Goal: Transaction & Acquisition: Purchase product/service

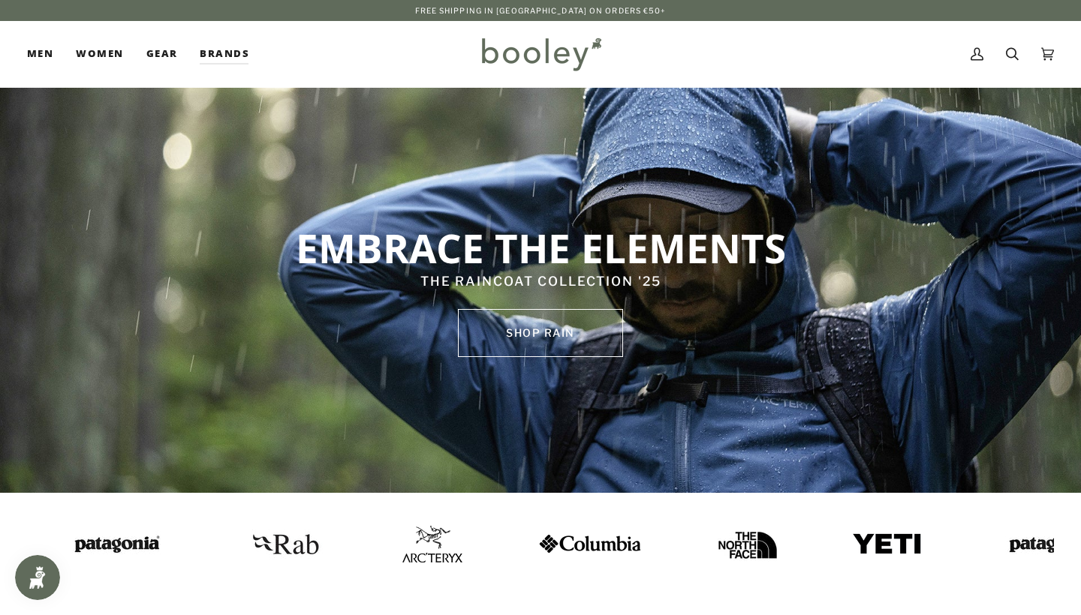
click at [228, 541] on img at bounding box center [269, 544] width 83 height 41
click at [389, 539] on img at bounding box center [419, 544] width 60 height 37
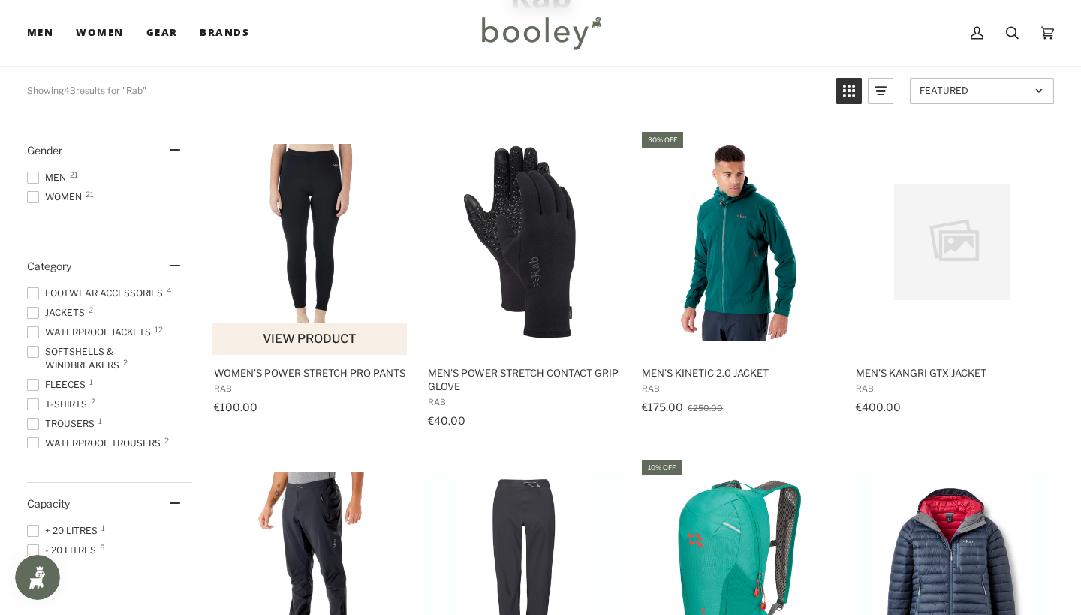
scroll to position [149, 0]
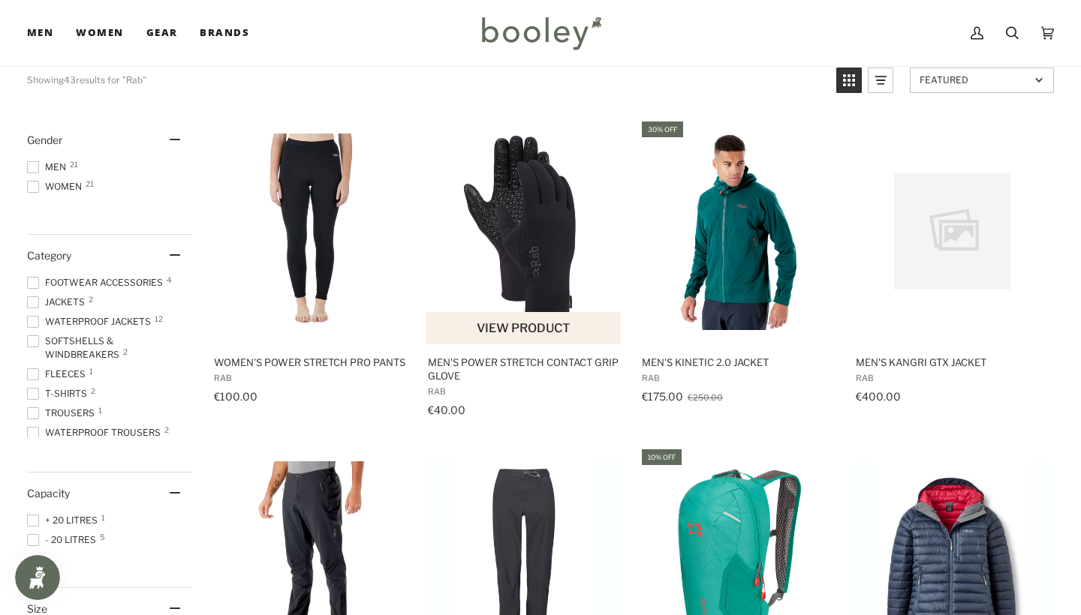
click at [468, 231] on img "Men's Power Stretch Contact Grip Glove" at bounding box center [524, 232] width 197 height 197
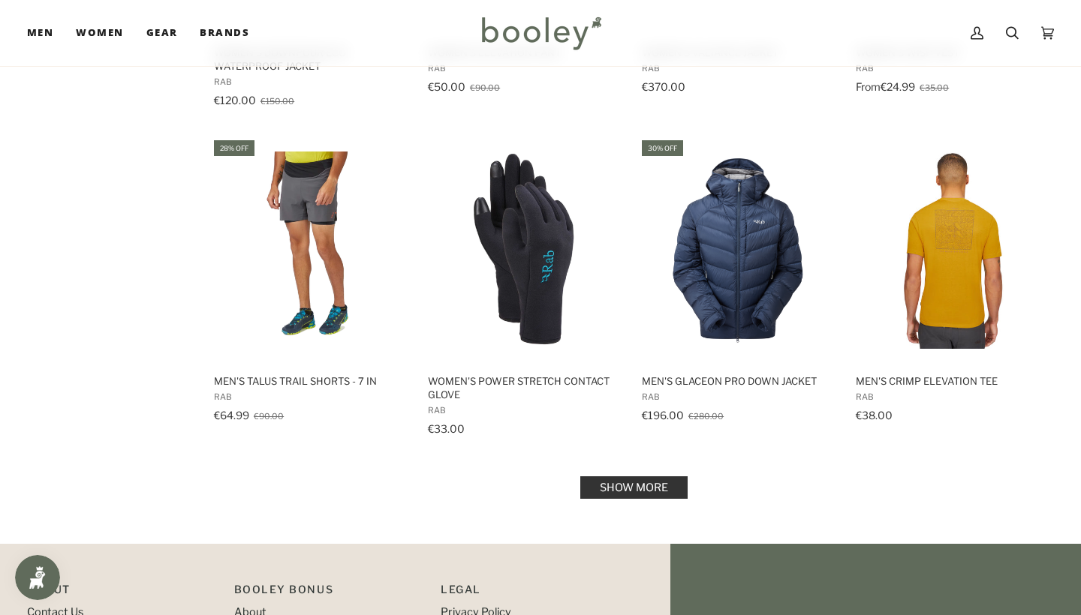
scroll to position [1438, 0]
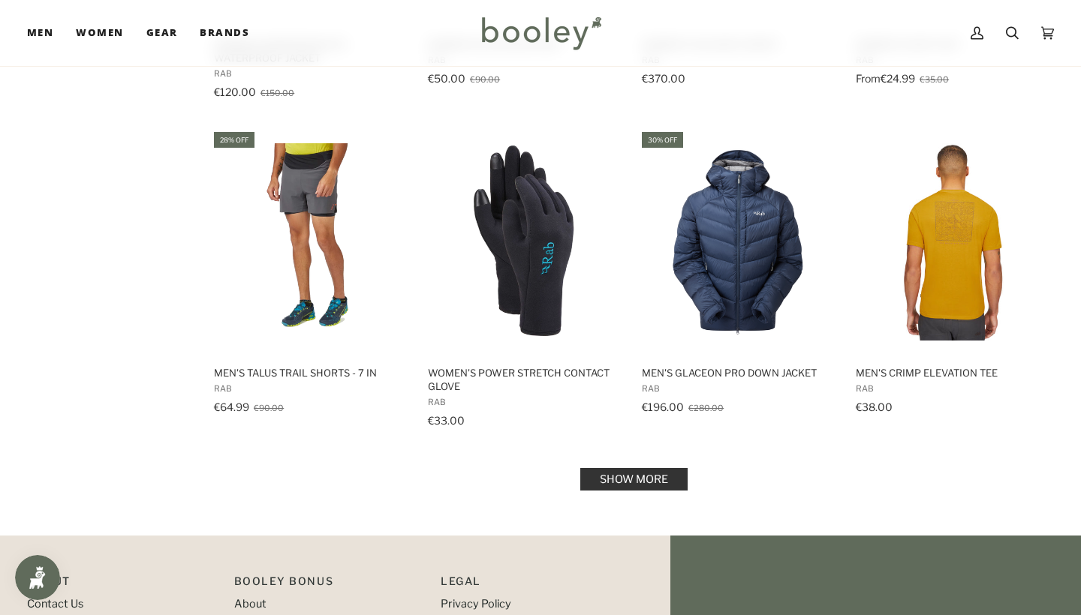
click at [608, 486] on link "Show more" at bounding box center [633, 479] width 107 height 23
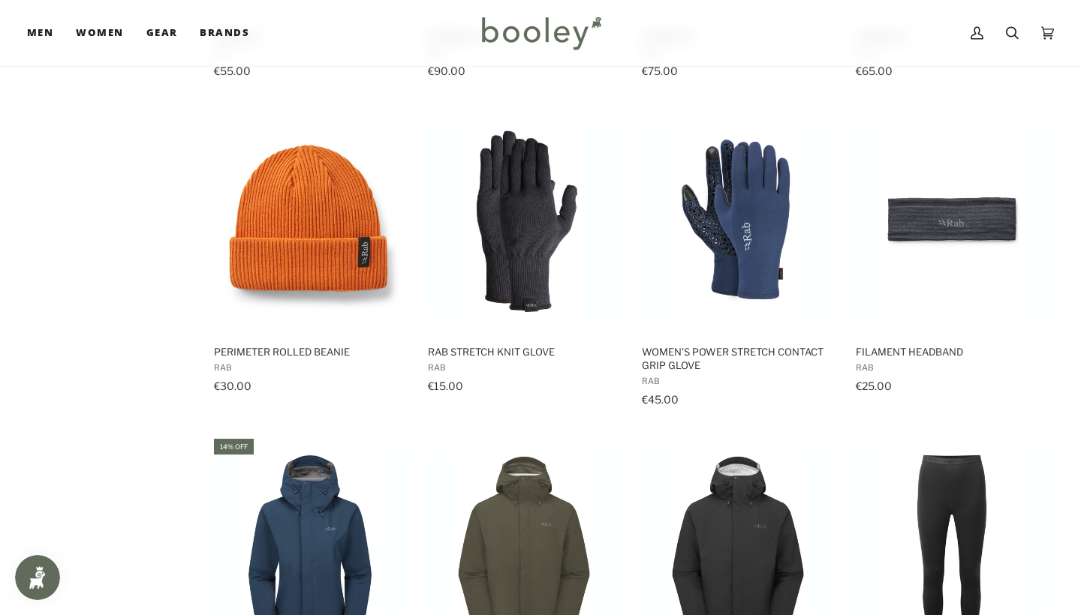
scroll to position [2747, 0]
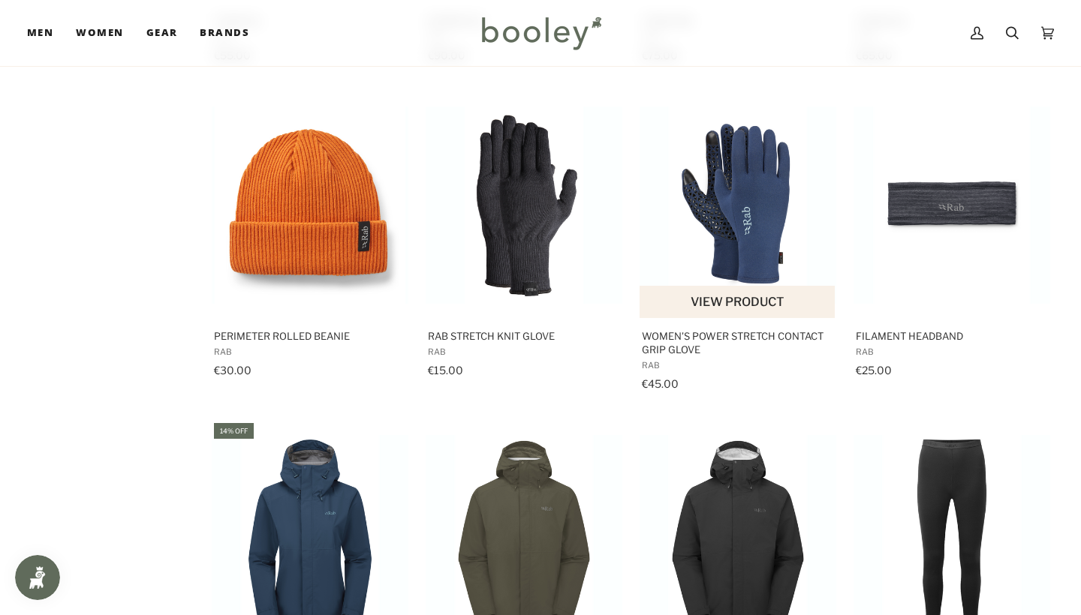
click at [755, 176] on img "Women's Power Stretch Contact Grip Glove" at bounding box center [737, 205] width 197 height 197
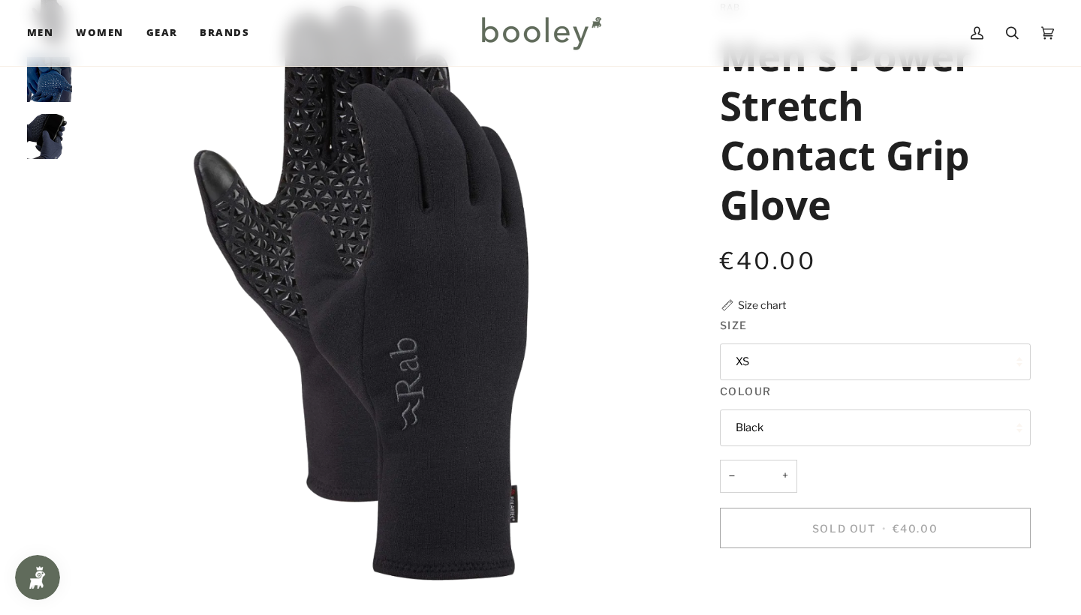
click at [781, 364] on button "XS" at bounding box center [875, 362] width 311 height 37
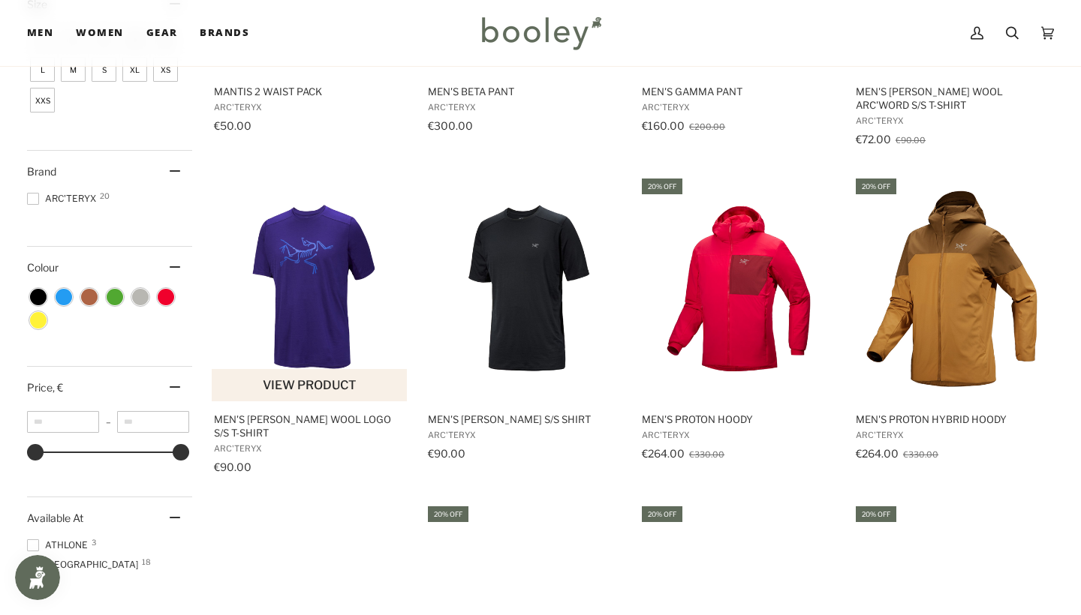
scroll to position [869, 0]
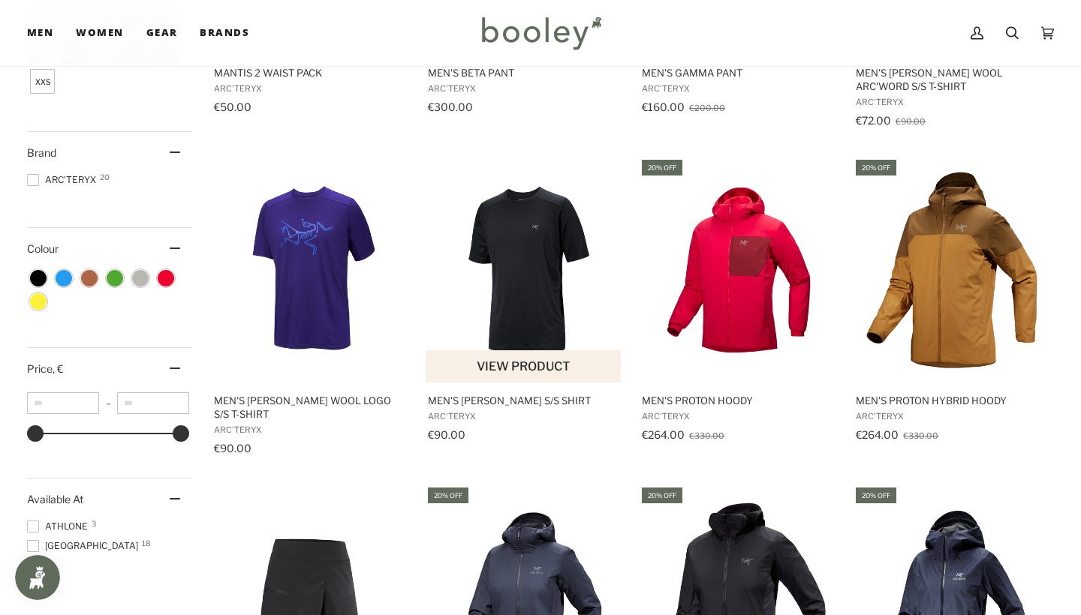
click at [505, 313] on img "Men's Ionia Merino Wool S/S Shirt" at bounding box center [524, 270] width 197 height 197
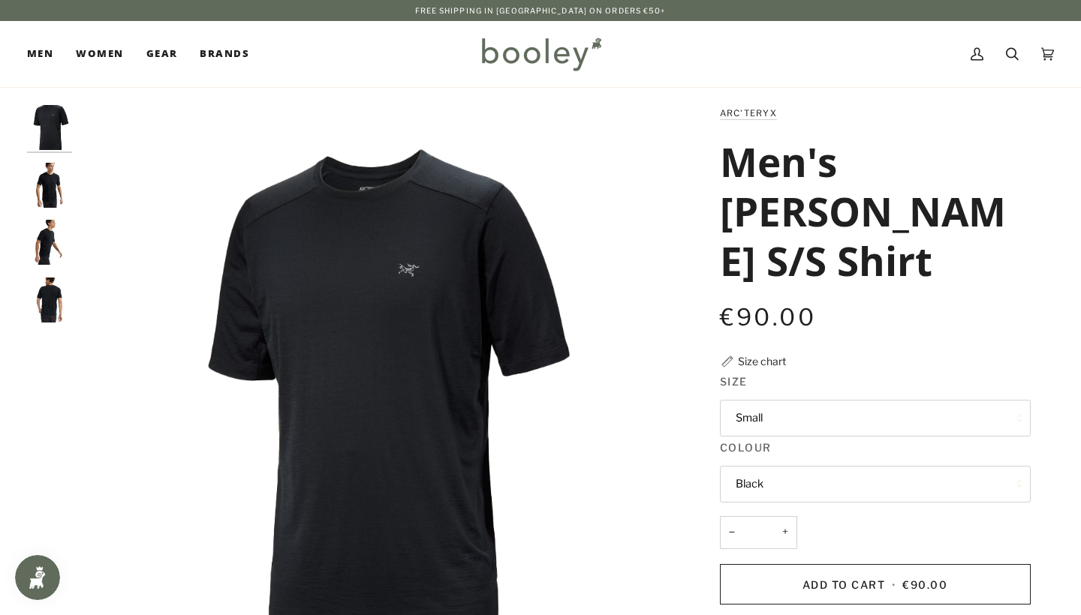
click at [56, 180] on img "Arc'teryx Men's Ionia Merino Wool S/S Shirt Black - Booley Galway" at bounding box center [49, 185] width 45 height 45
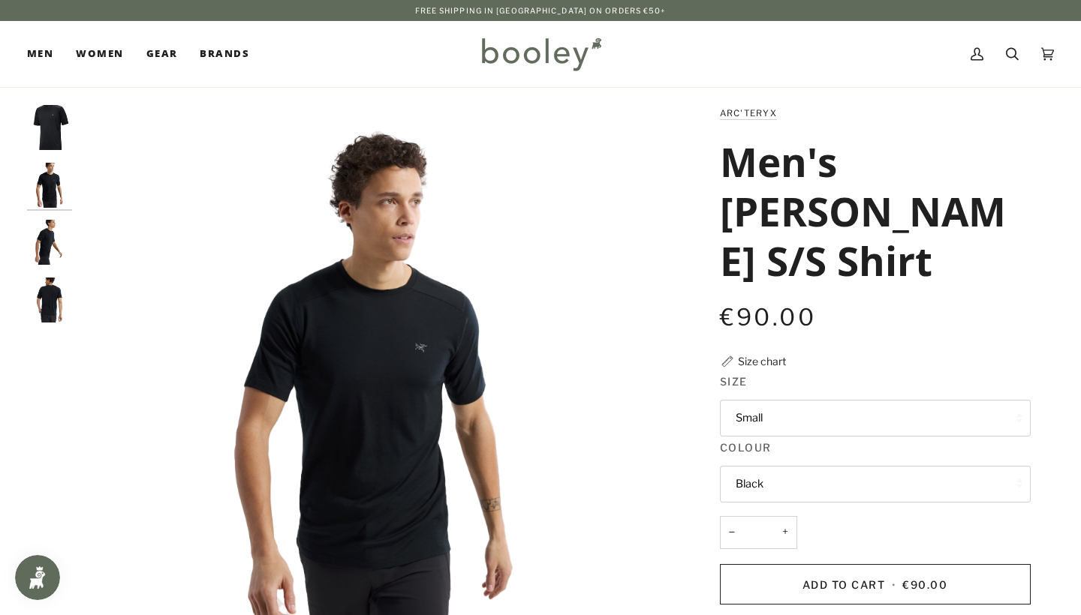
click at [50, 251] on img "Arc'teryx Men's Ionia Merino Wool S/S Shirt Black - Booley Galway" at bounding box center [49, 242] width 45 height 45
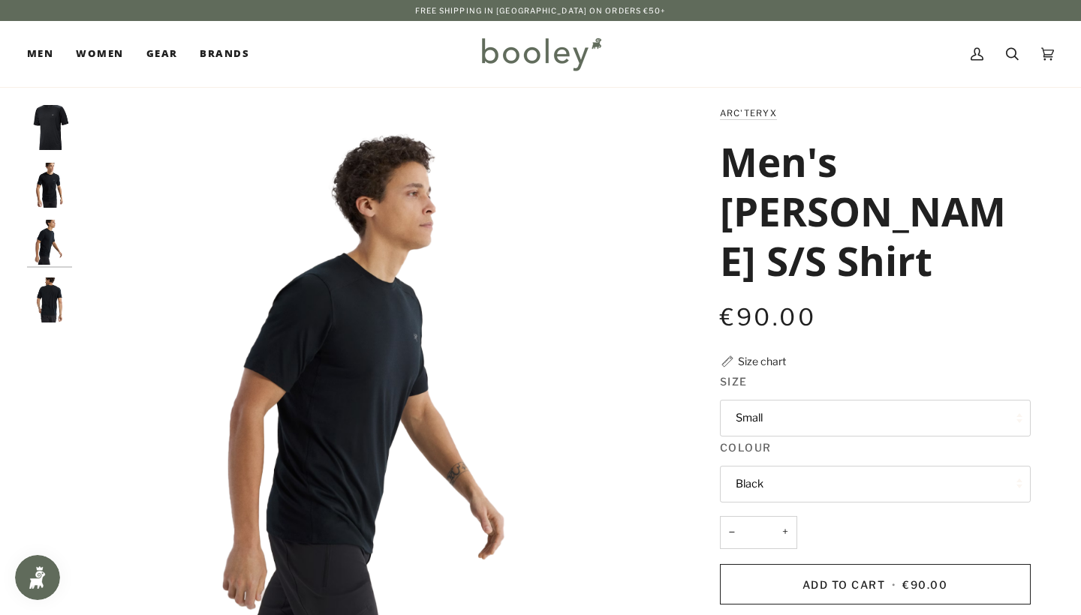
click at [49, 305] on img "Arc'teryx Men's Ionia Merino Wool S/S Shirt Black - Booley Galway" at bounding box center [49, 300] width 45 height 45
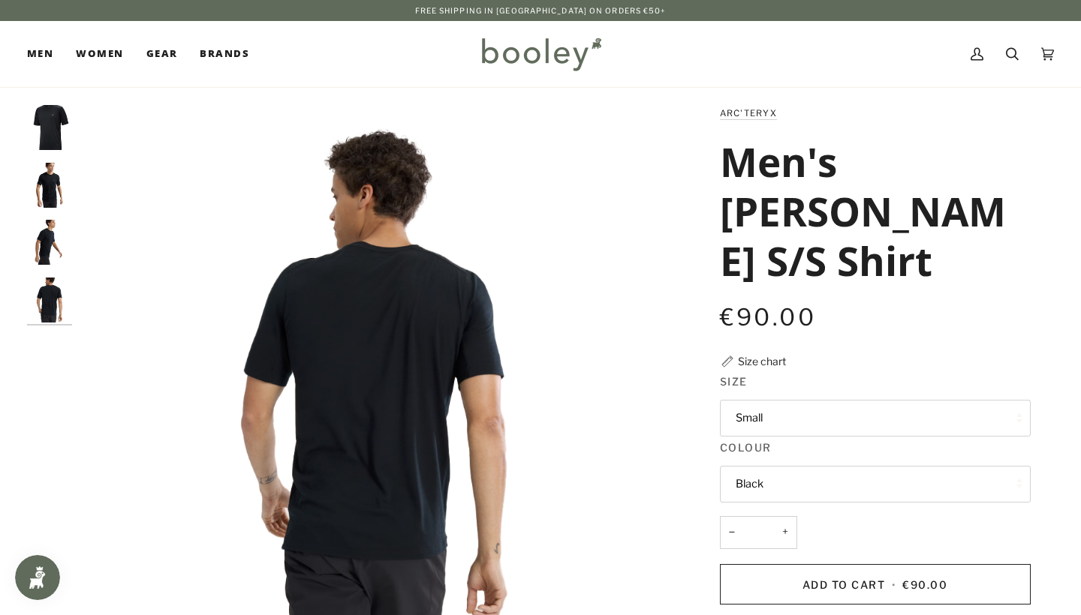
click at [65, 185] on img "Arc'teryx Men's Ionia Merino Wool S/S Shirt Black - Booley Galway" at bounding box center [49, 185] width 45 height 45
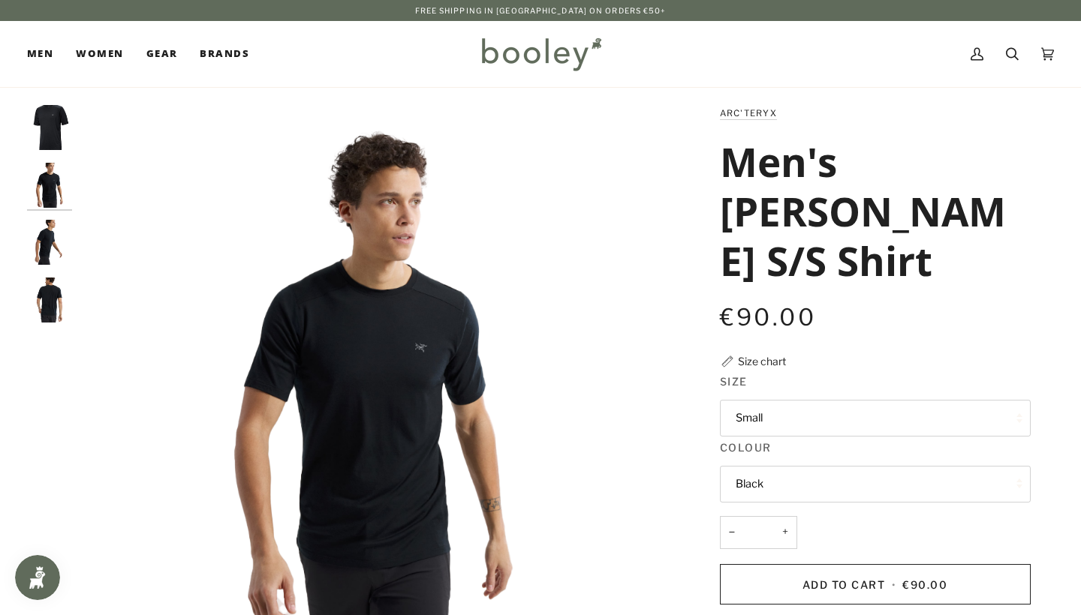
click at [58, 241] on img "Arc'teryx Men's Ionia Merino Wool S/S Shirt Black - Booley Galway" at bounding box center [49, 242] width 45 height 45
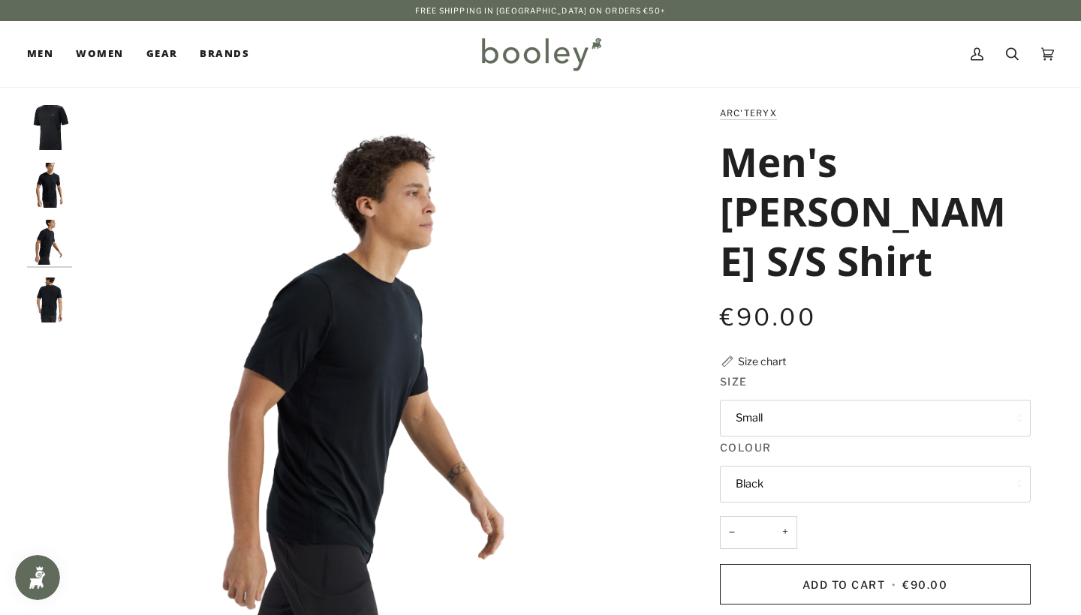
click at [41, 289] on img "Arc'teryx Men's Ionia Merino Wool S/S Shirt Black - Booley Galway" at bounding box center [49, 300] width 45 height 45
